Goal: Transaction & Acquisition: Purchase product/service

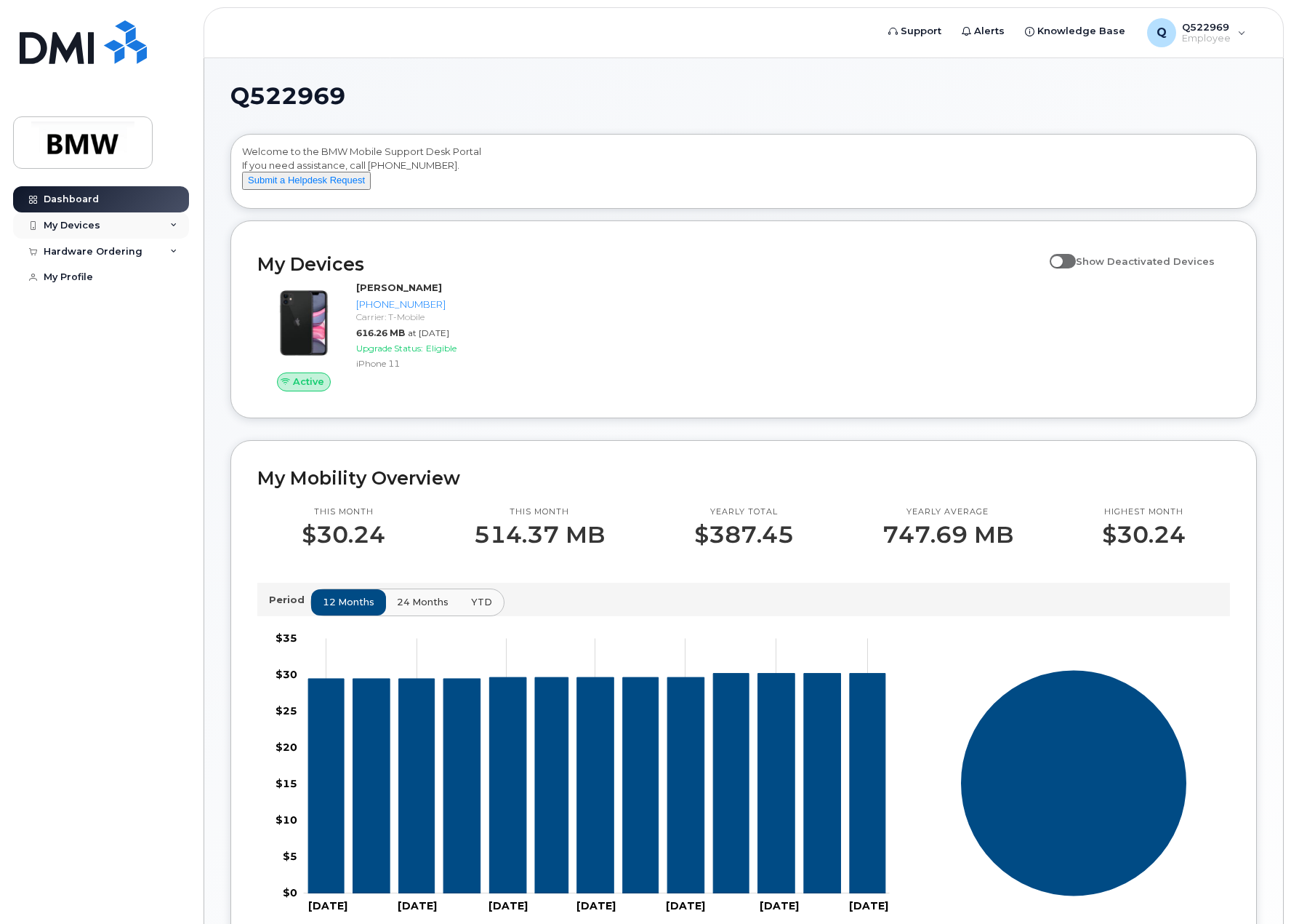
click at [148, 219] on div "My Devices" at bounding box center [101, 226] width 176 height 27
click at [67, 224] on div "My Devices" at bounding box center [72, 226] width 57 height 11
click at [89, 336] on div "Hardware Ordering" at bounding box center [93, 330] width 99 height 11
click at [64, 390] on div "My Profile" at bounding box center [68, 384] width 49 height 11
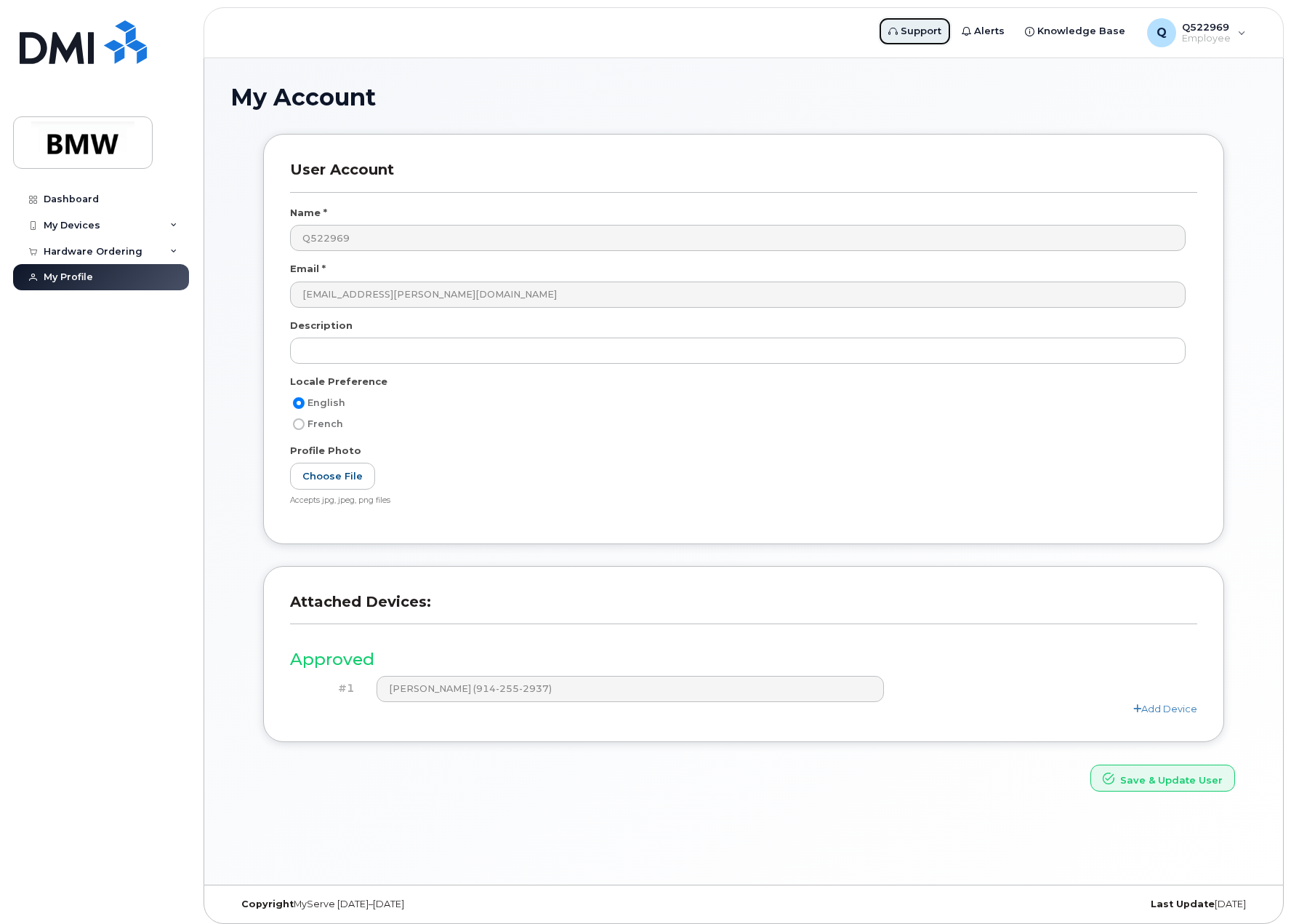
click at [935, 32] on span "Support" at bounding box center [921, 30] width 41 height 14
click at [67, 223] on div "My Devices" at bounding box center [72, 226] width 57 height 11
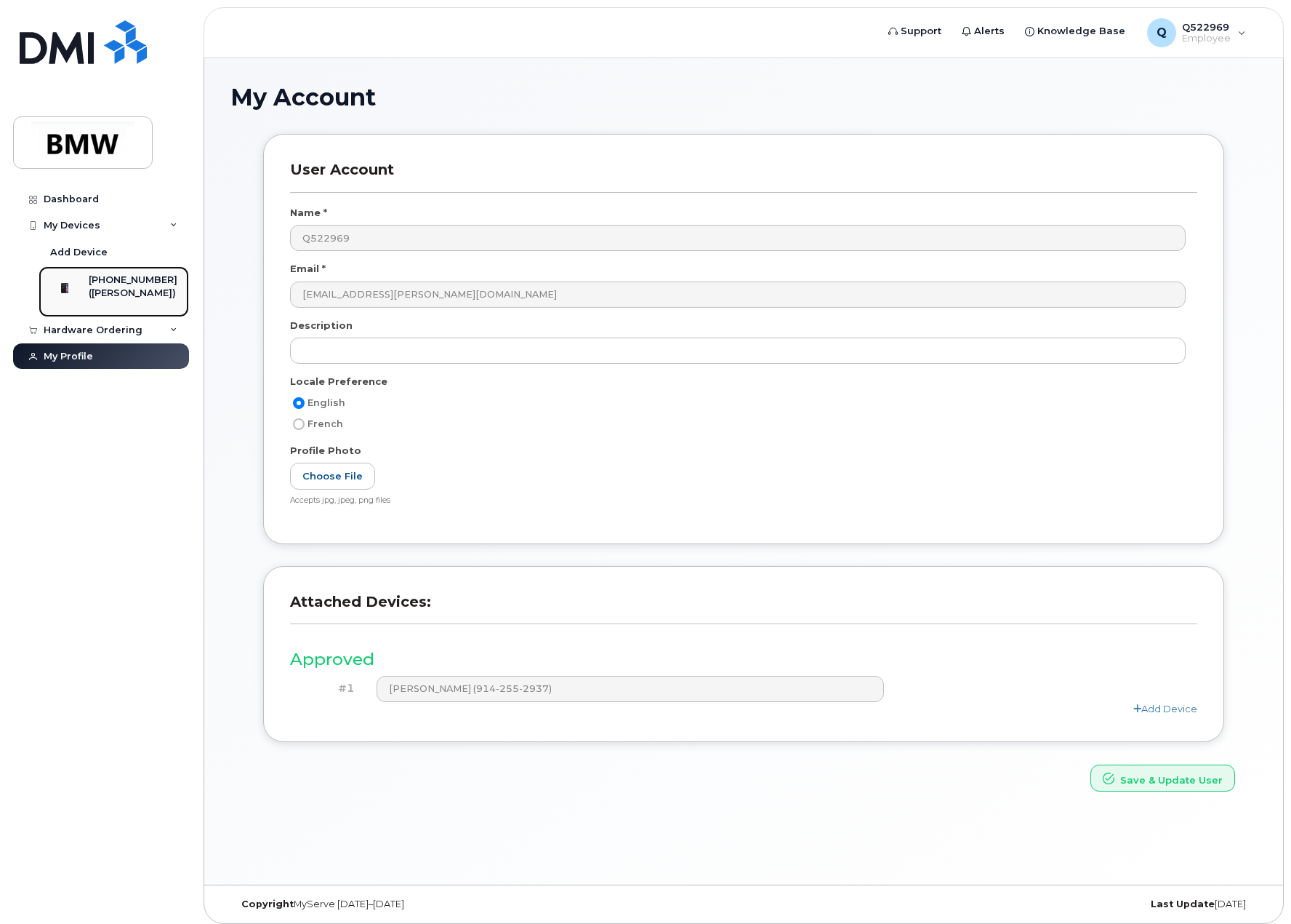
click at [129, 284] on div "[PHONE_NUMBER]" at bounding box center [134, 280] width 89 height 13
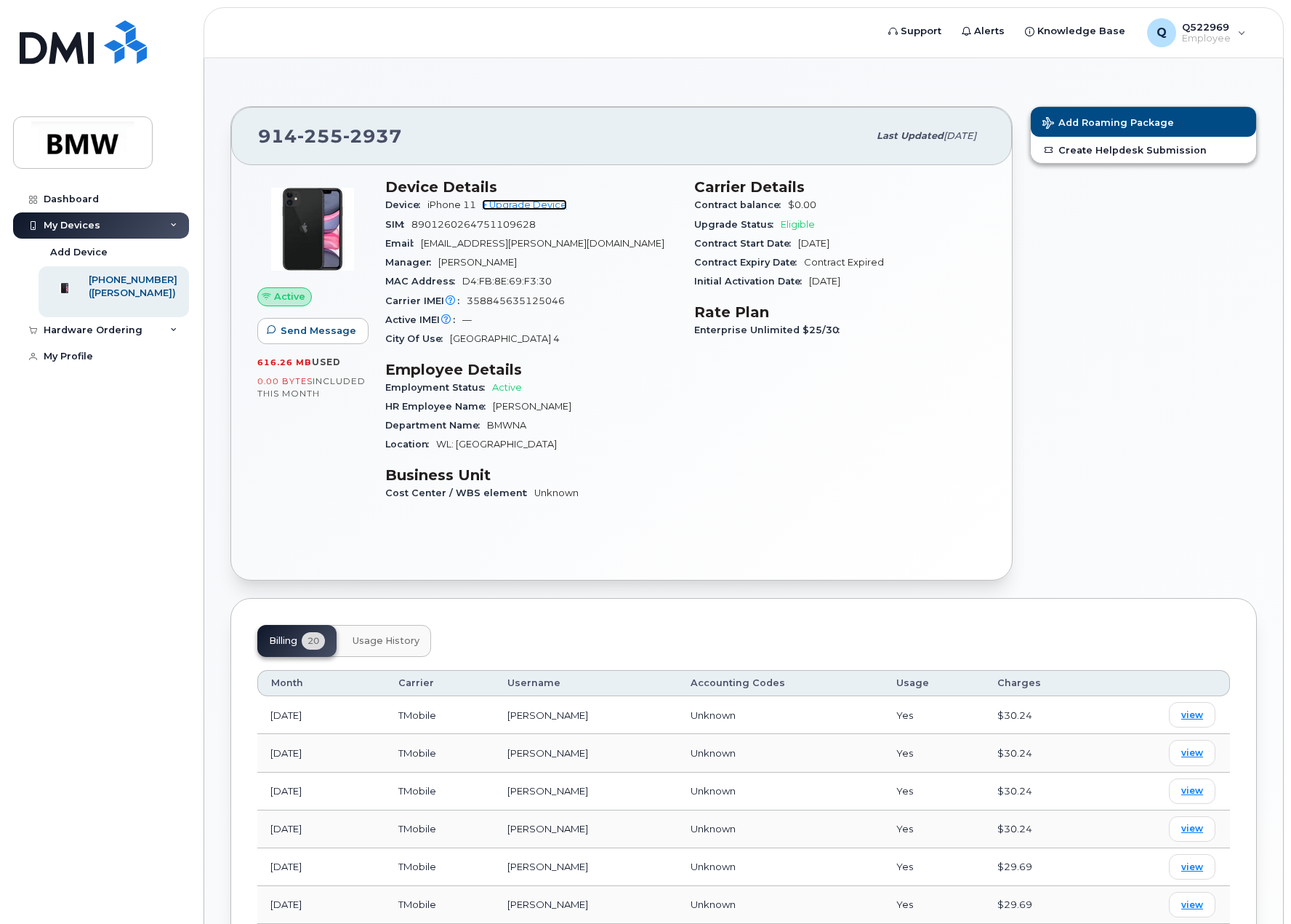
click at [546, 205] on link "+ Upgrade Device" at bounding box center [525, 204] width 85 height 10
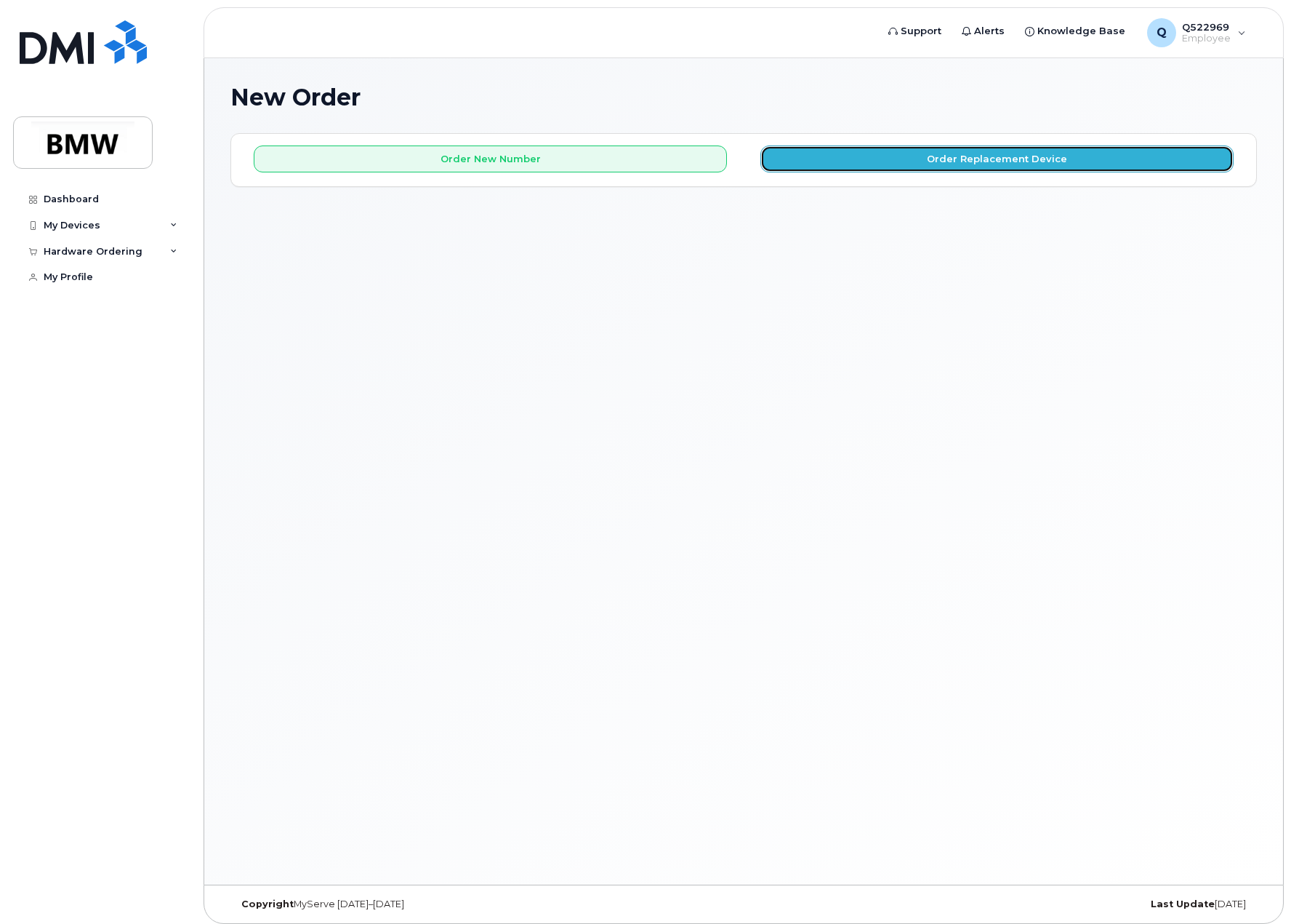
click at [970, 157] on button "Order Replacement Device" at bounding box center [997, 158] width 473 height 27
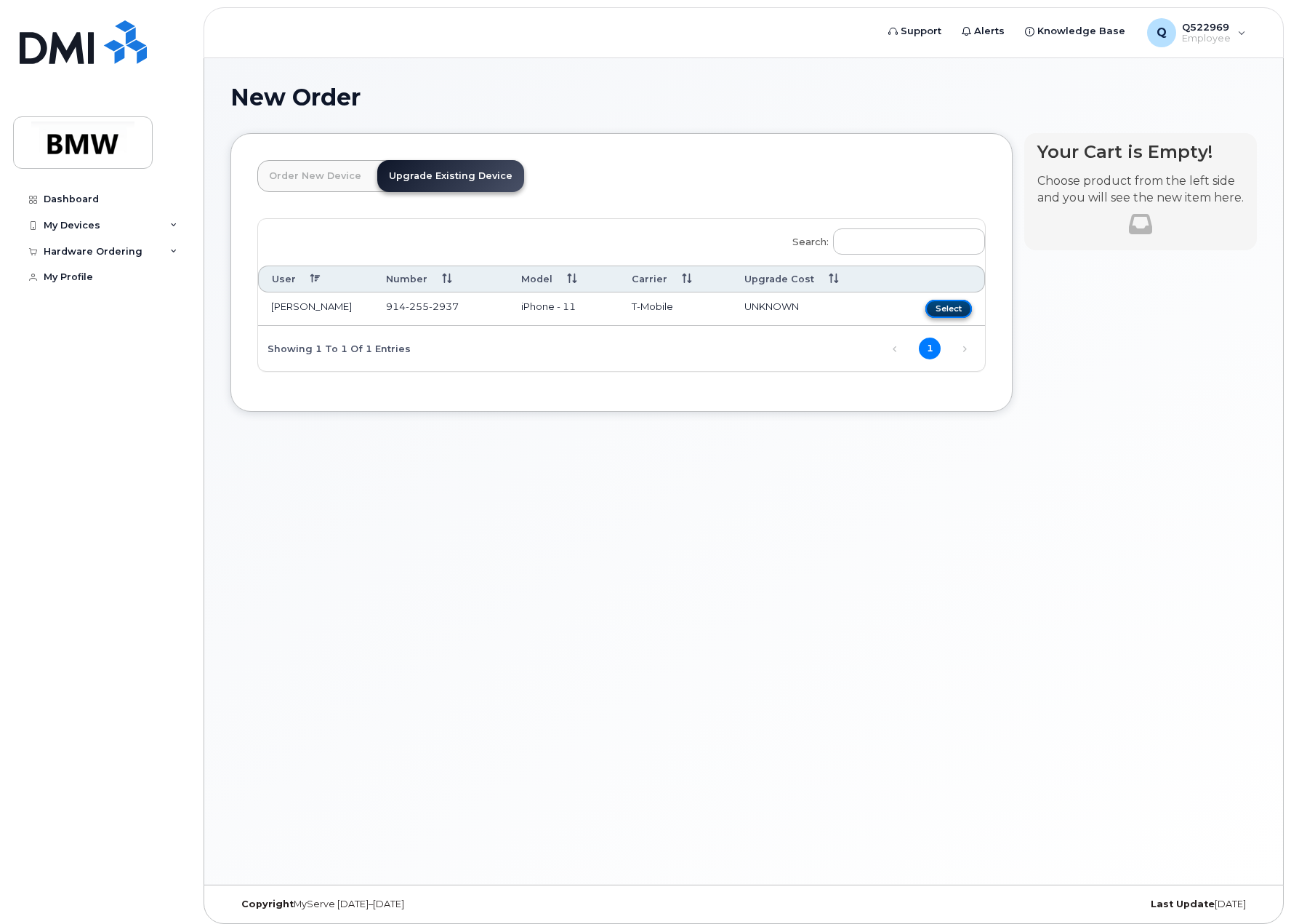
click at [951, 307] on button "Select" at bounding box center [949, 308] width 46 height 18
